Goal: Navigation & Orientation: Find specific page/section

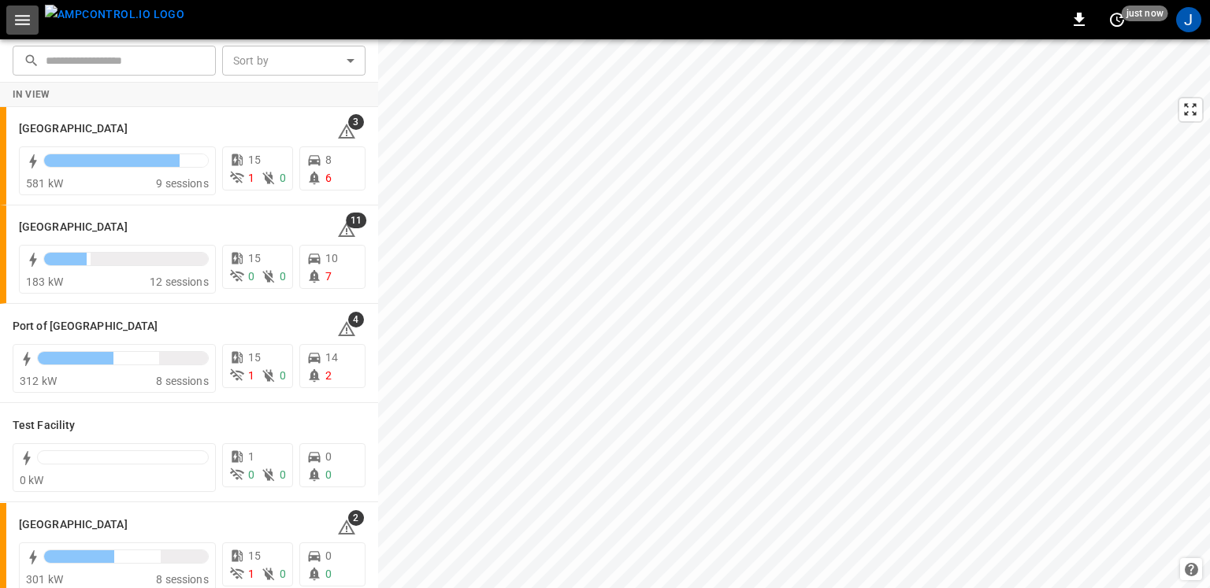
click at [23, 24] on icon "button" at bounding box center [22, 20] width 15 height 10
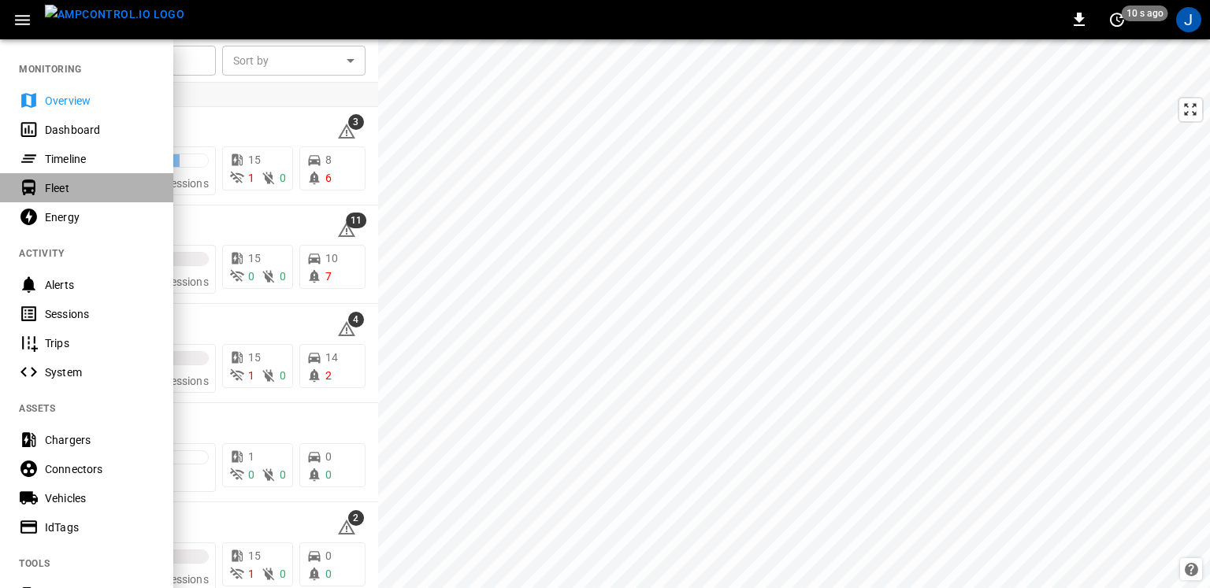
click at [132, 189] on div "Fleet" at bounding box center [100, 188] width 110 height 16
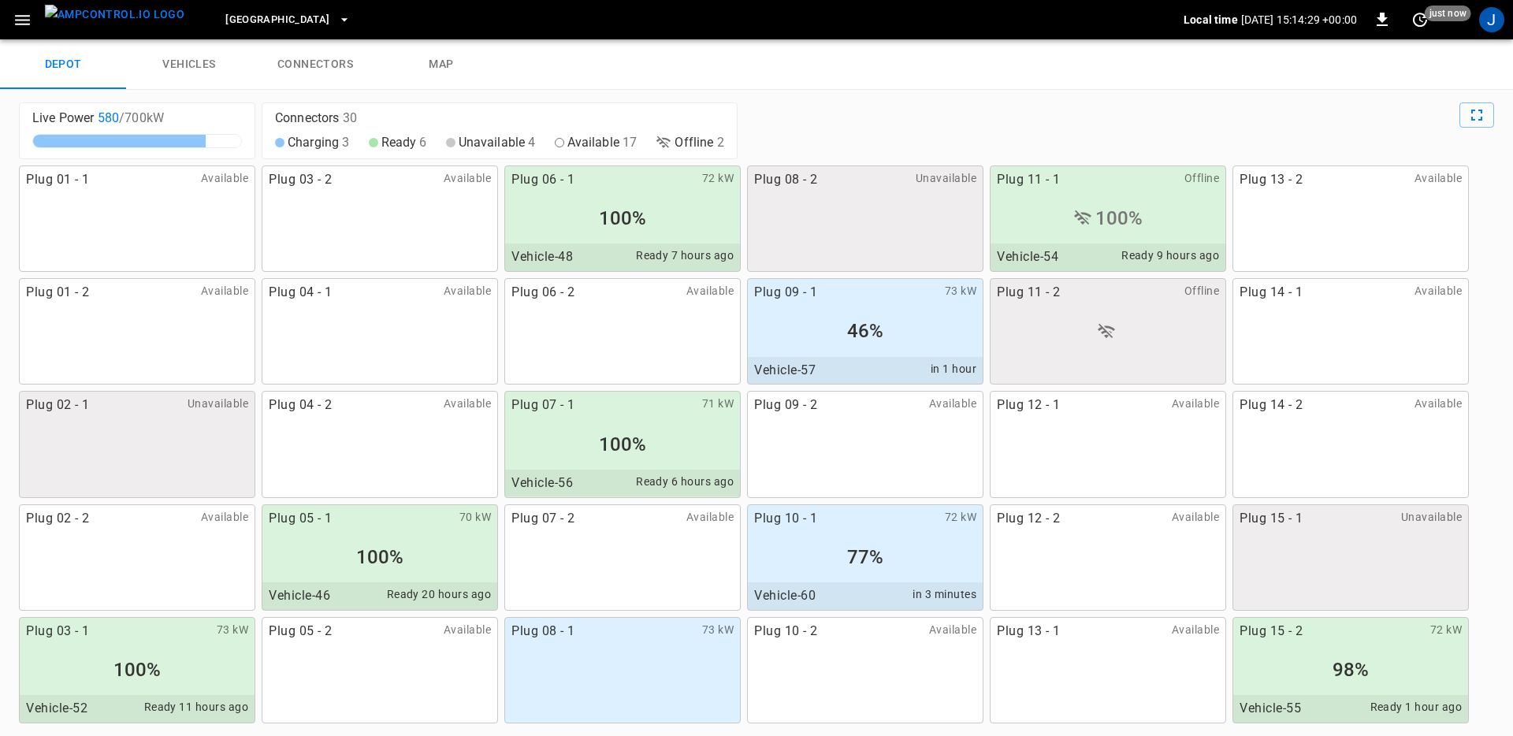
click at [28, 24] on icon "button" at bounding box center [22, 20] width 15 height 10
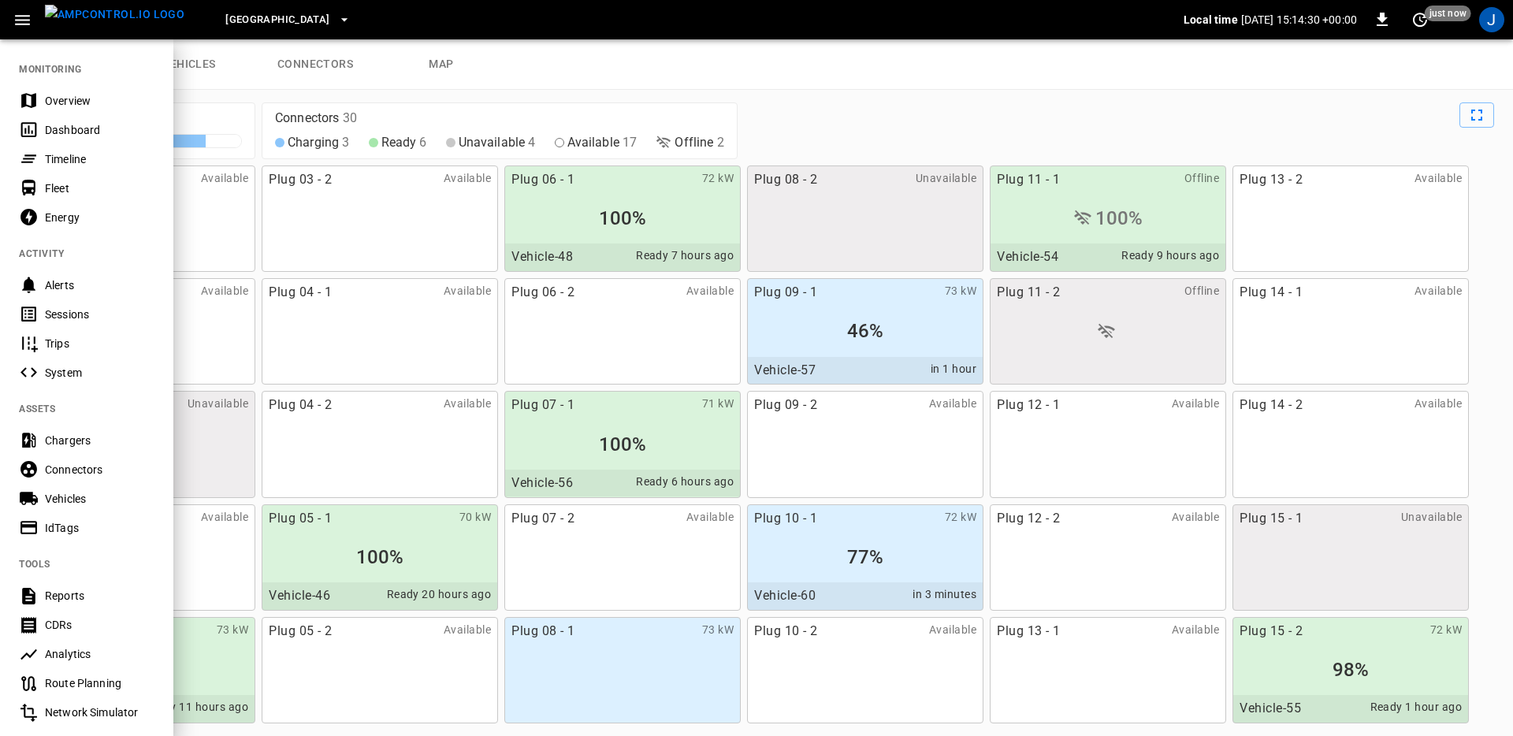
click at [58, 125] on div "Dashboard" at bounding box center [100, 130] width 110 height 16
